Goal: Navigation & Orientation: Find specific page/section

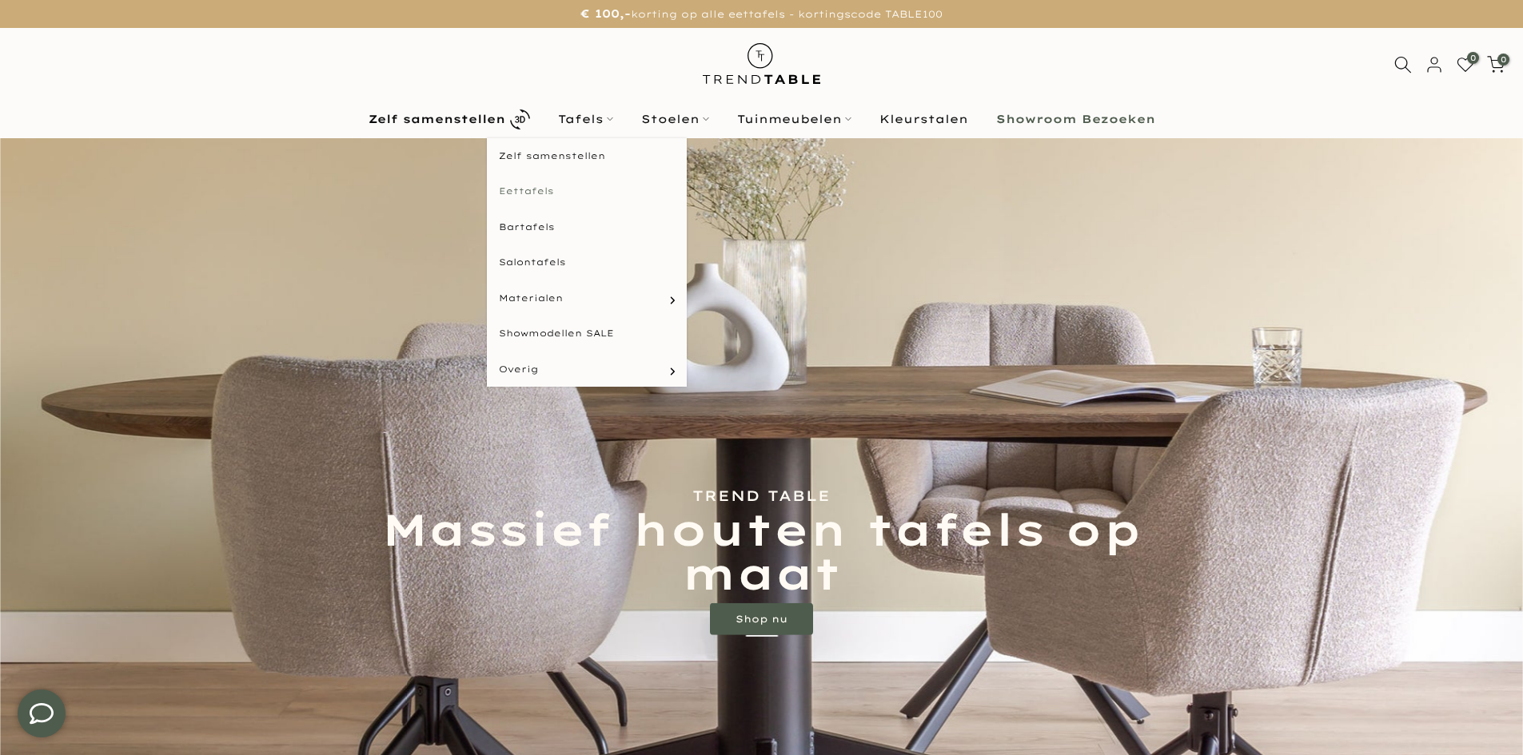
type input "****"
click at [573, 177] on link "Eettafels" at bounding box center [587, 191] width 200 height 36
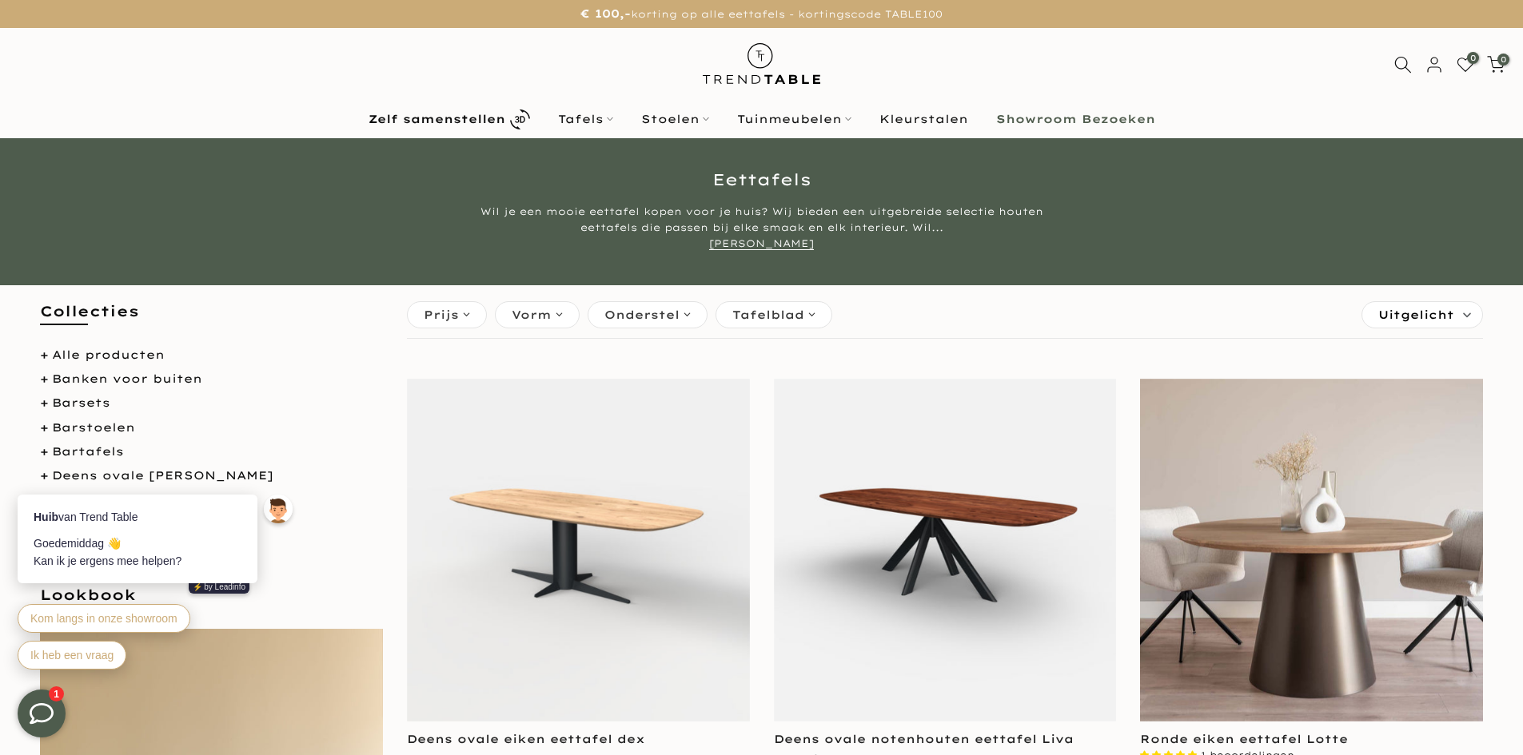
type input "****"
